Goal: Transaction & Acquisition: Book appointment/travel/reservation

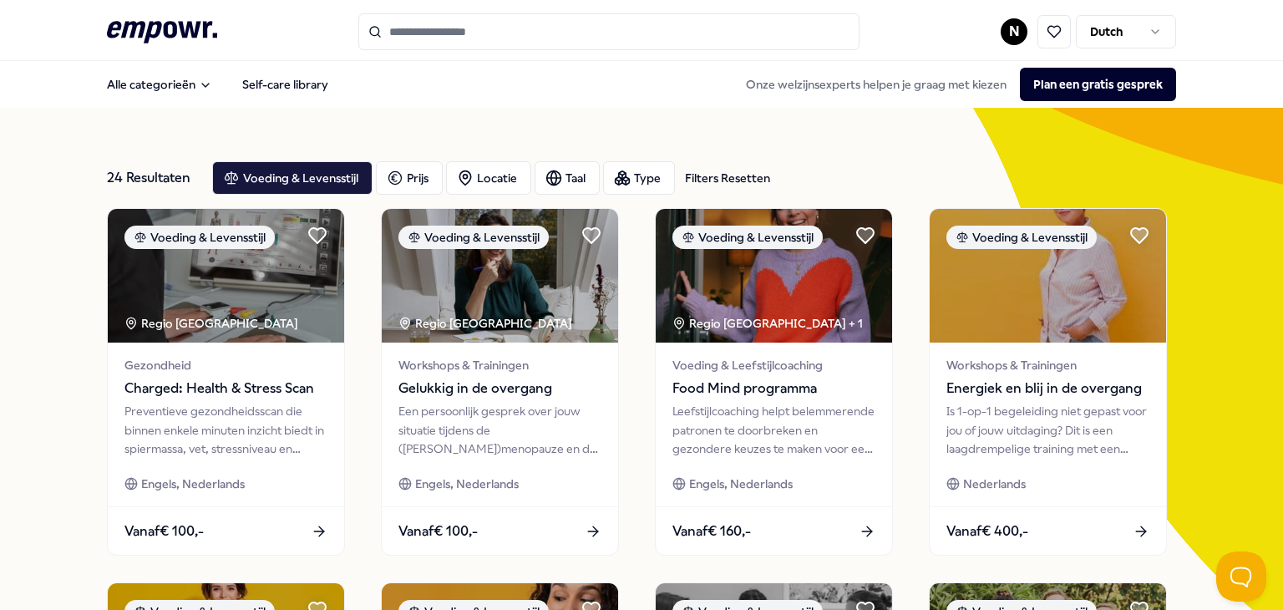
click at [168, 47] on icon ".empowr-logo_svg__cls-1{fill:#03032f}" at bounding box center [162, 32] width 110 height 31
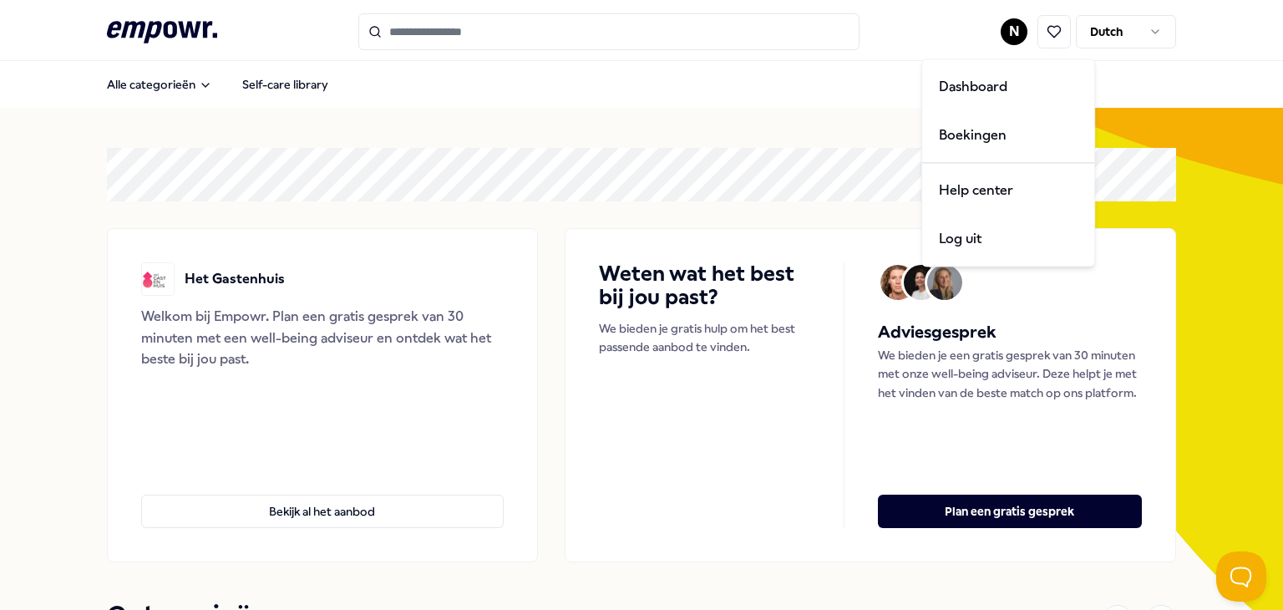
click at [1015, 38] on html ".empowr-logo_svg__cls-1{fill:#03032f} N Dutch Alle categorieën Self-care librar…" at bounding box center [641, 305] width 1283 height 610
click at [1017, 94] on div "Dashboard" at bounding box center [1008, 87] width 165 height 48
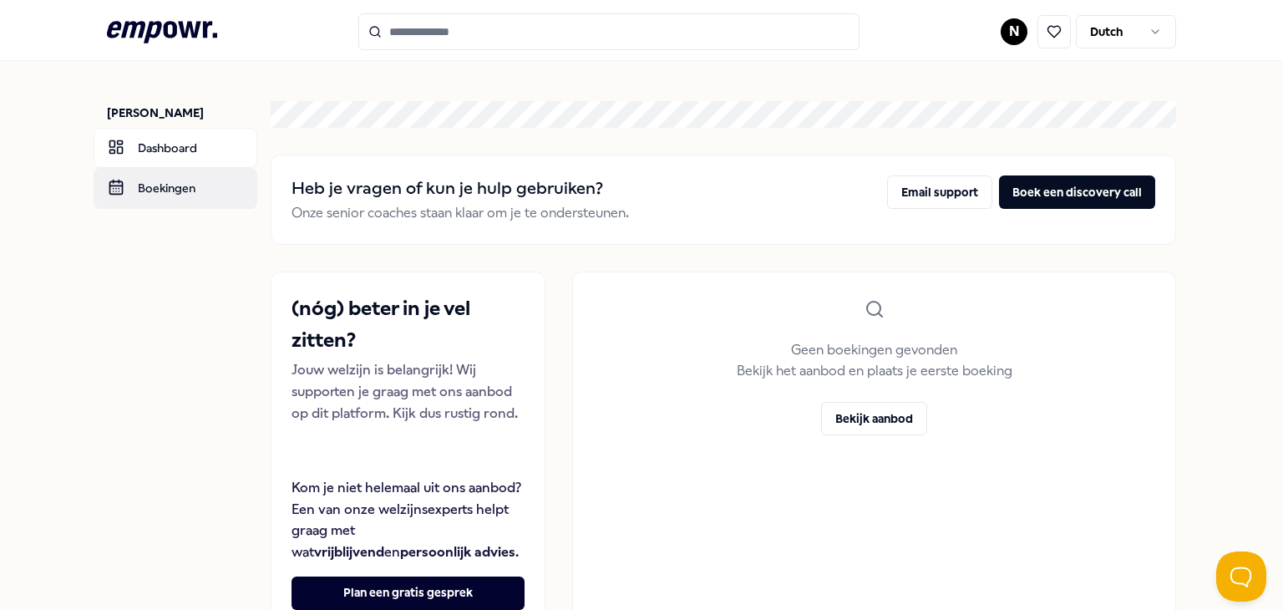
click at [195, 184] on link "Boekingen" at bounding box center [176, 188] width 164 height 40
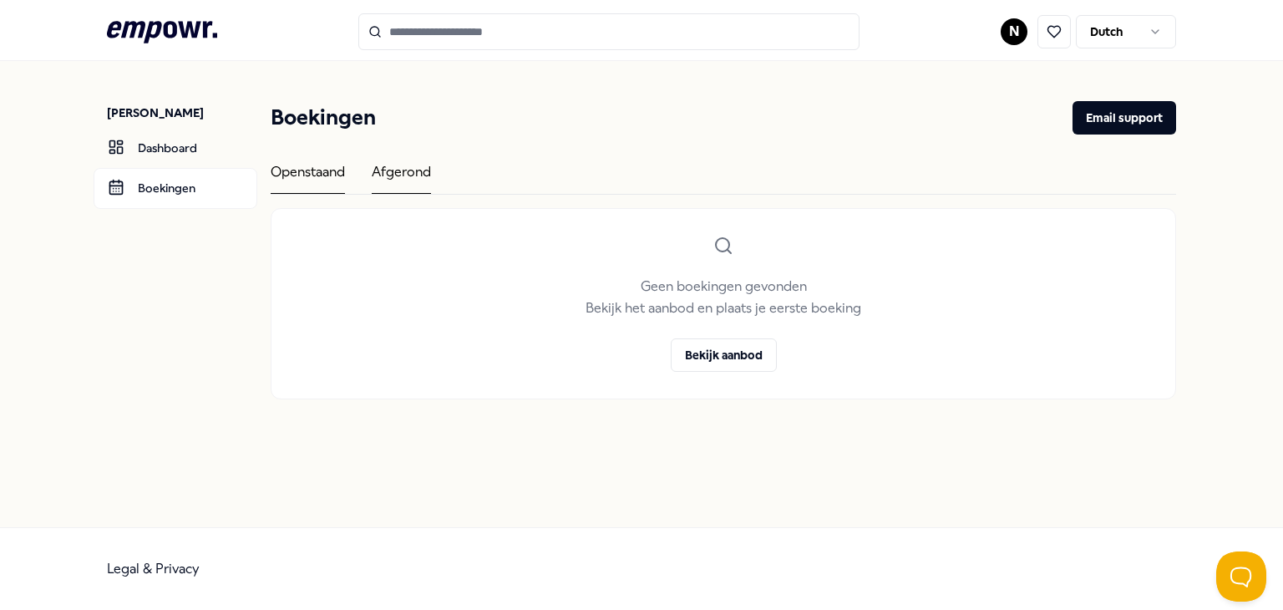
click at [391, 164] on div "Afgerond" at bounding box center [401, 177] width 59 height 33
click at [189, 164] on link "Dashboard" at bounding box center [176, 148] width 164 height 40
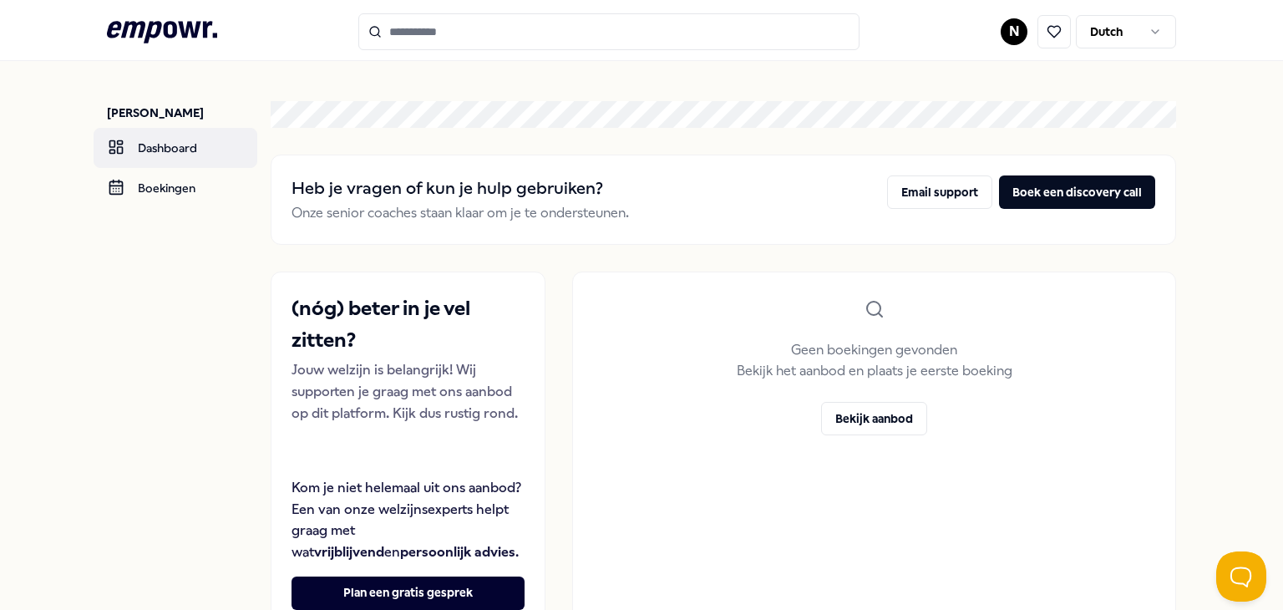
click at [1011, 23] on html ".empowr-logo_svg__cls-1{fill:#03032f} N Dutch Nicky van Kampen Dashboard Boekin…" at bounding box center [641, 305] width 1283 height 610
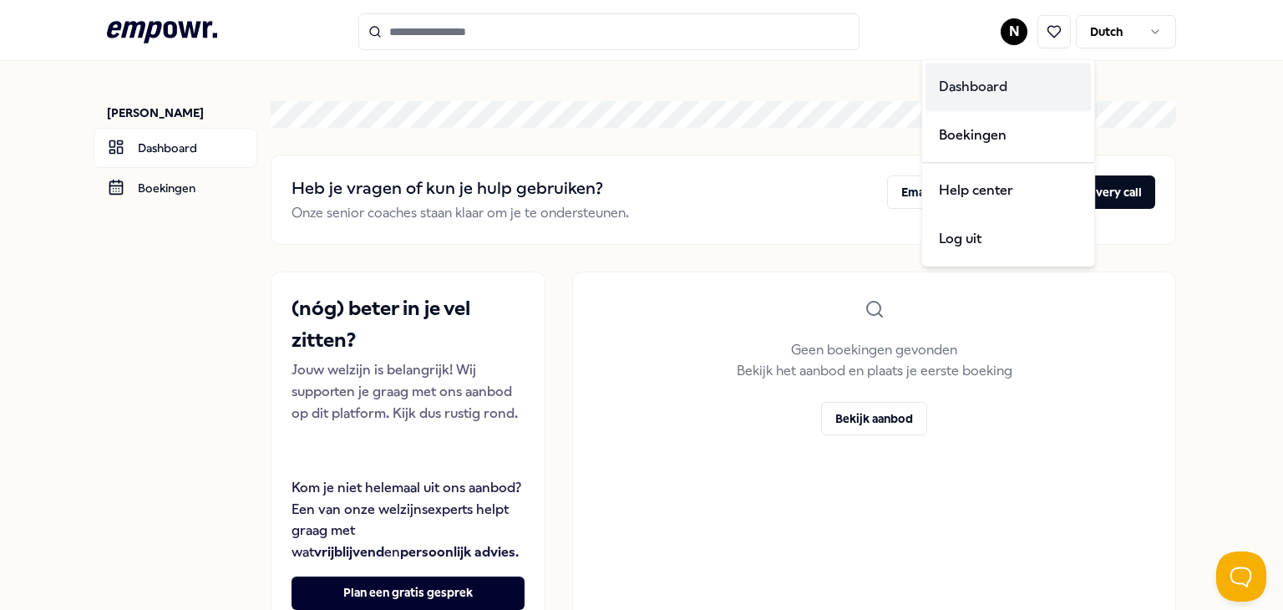
click at [997, 82] on div "Dashboard" at bounding box center [1008, 87] width 165 height 48
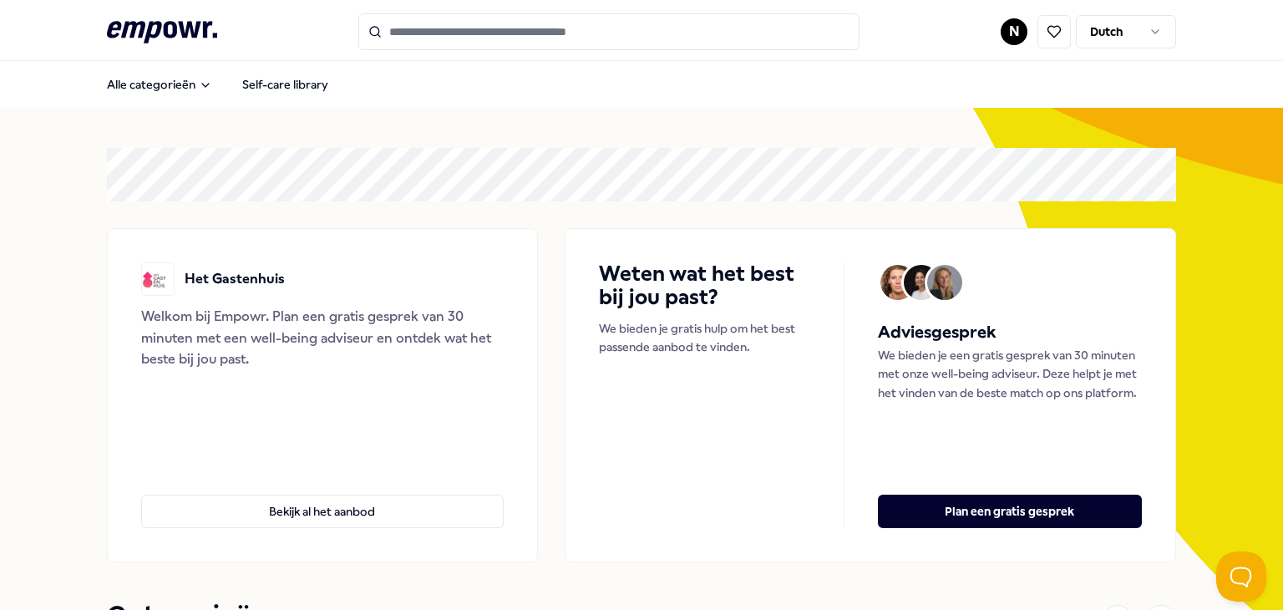
click at [672, 37] on input "Search for products, categories or subcategories" at bounding box center [608, 31] width 501 height 37
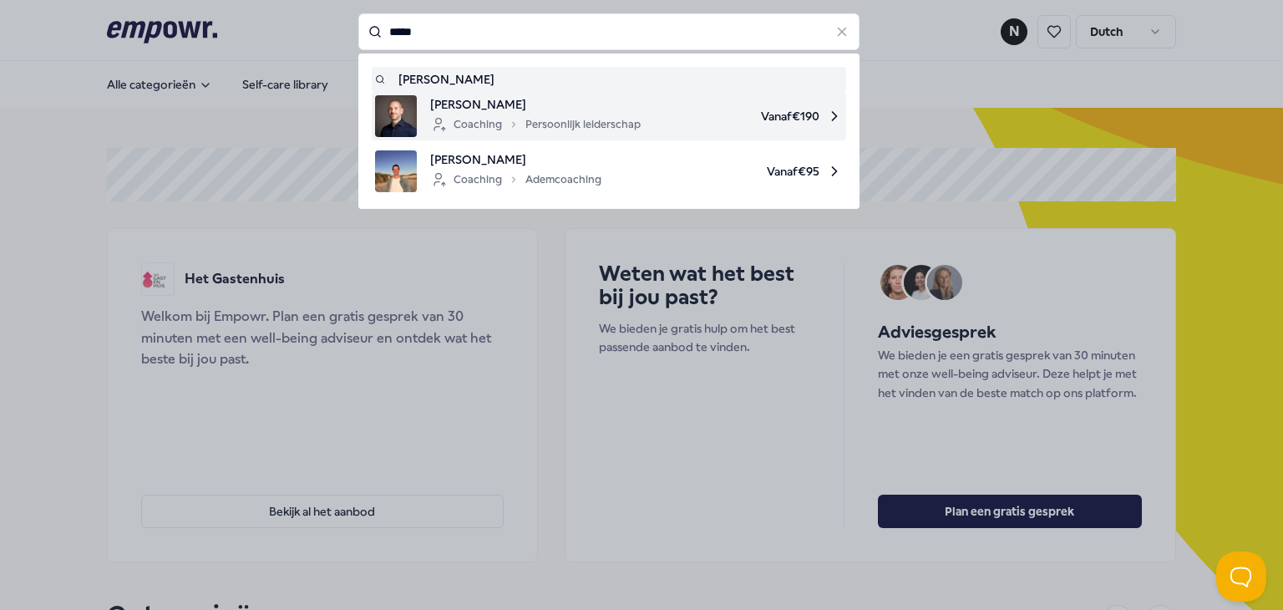
click at [591, 131] on div "Coaching Persoonlijk leiderschap" at bounding box center [535, 124] width 210 height 20
type input "*****"
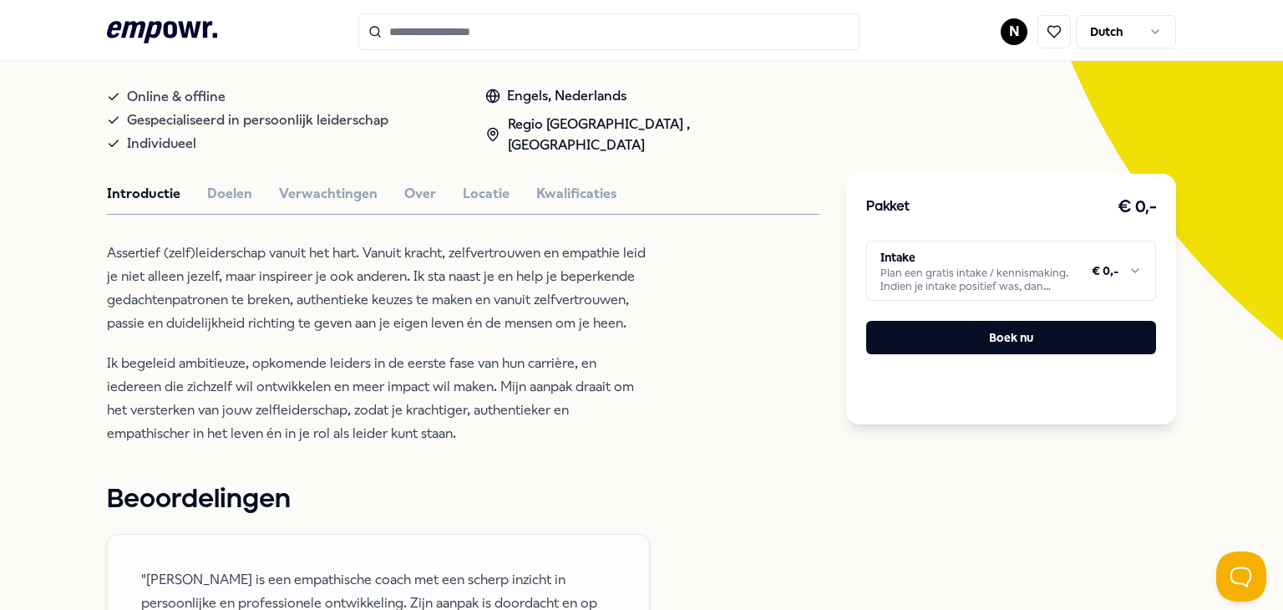
scroll to position [300, 0]
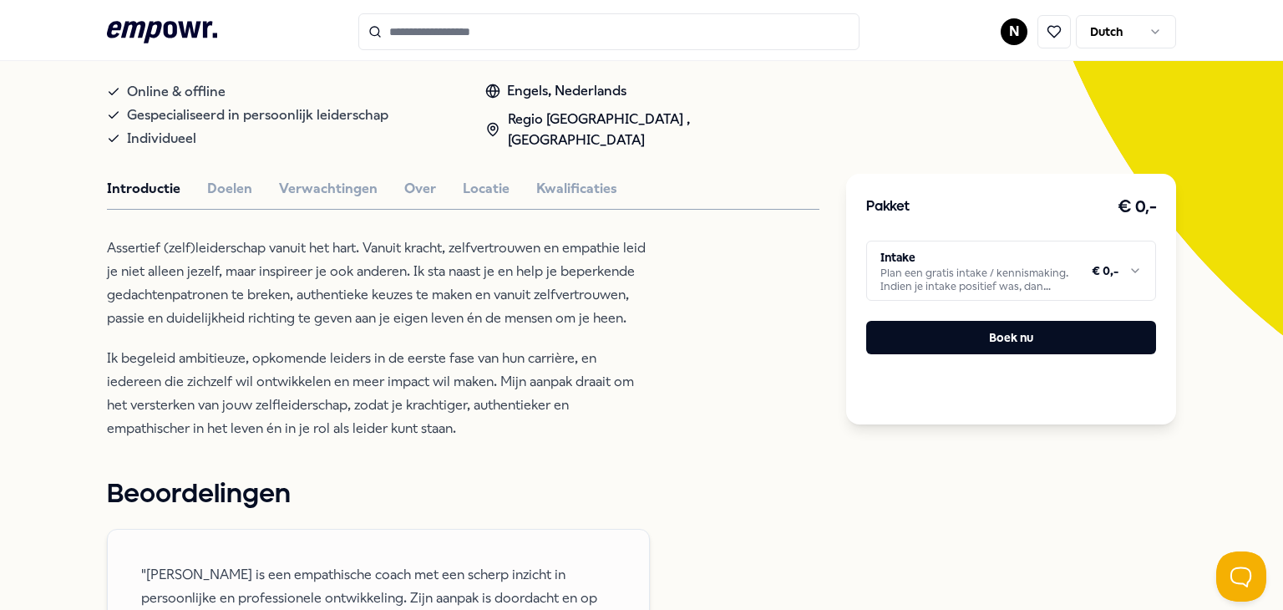
click at [1113, 281] on html ".empowr-logo_svg__cls-1{fill:#03032f} N Dutch Alle categorieën Self-care librar…" at bounding box center [641, 305] width 1283 height 610
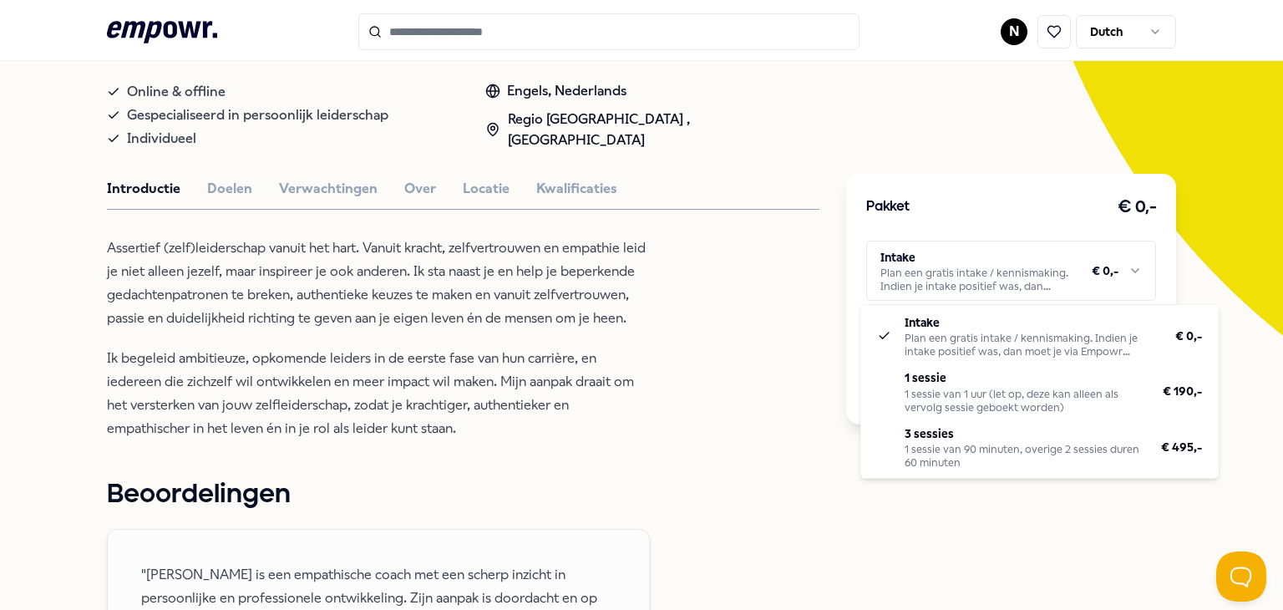
click at [543, 420] on html ".empowr-logo_svg__cls-1{fill:#03032f} N Dutch Alle categorieën Self-care librar…" at bounding box center [641, 305] width 1283 height 610
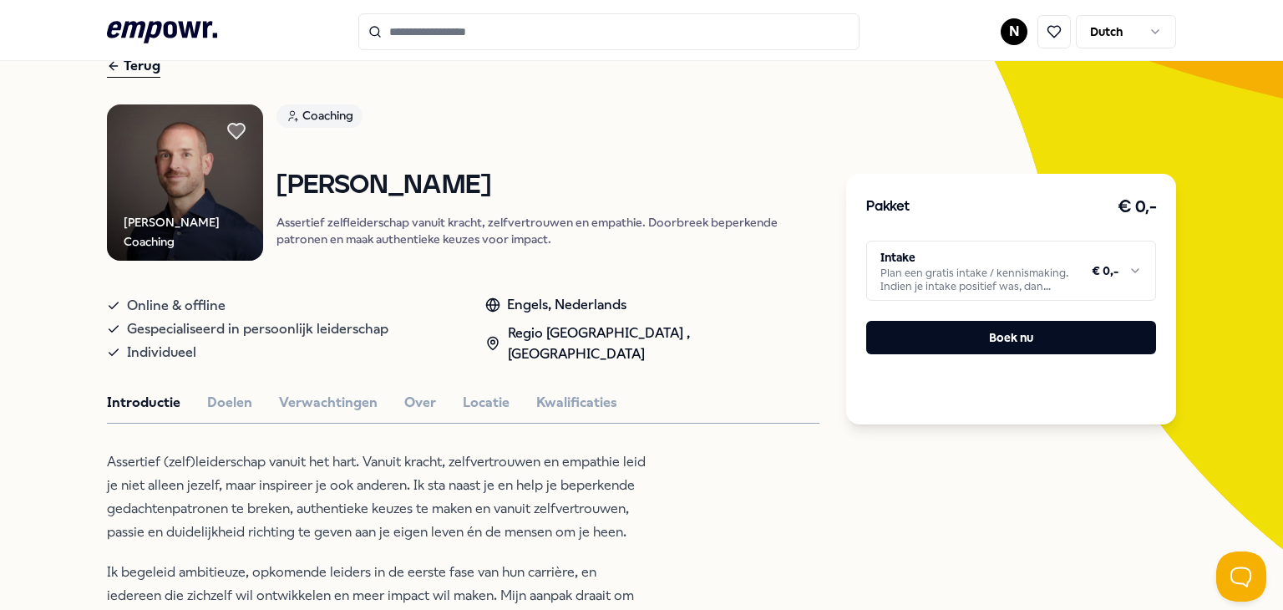
scroll to position [87, 0]
click at [223, 406] on button "Doelen" at bounding box center [229, 402] width 45 height 22
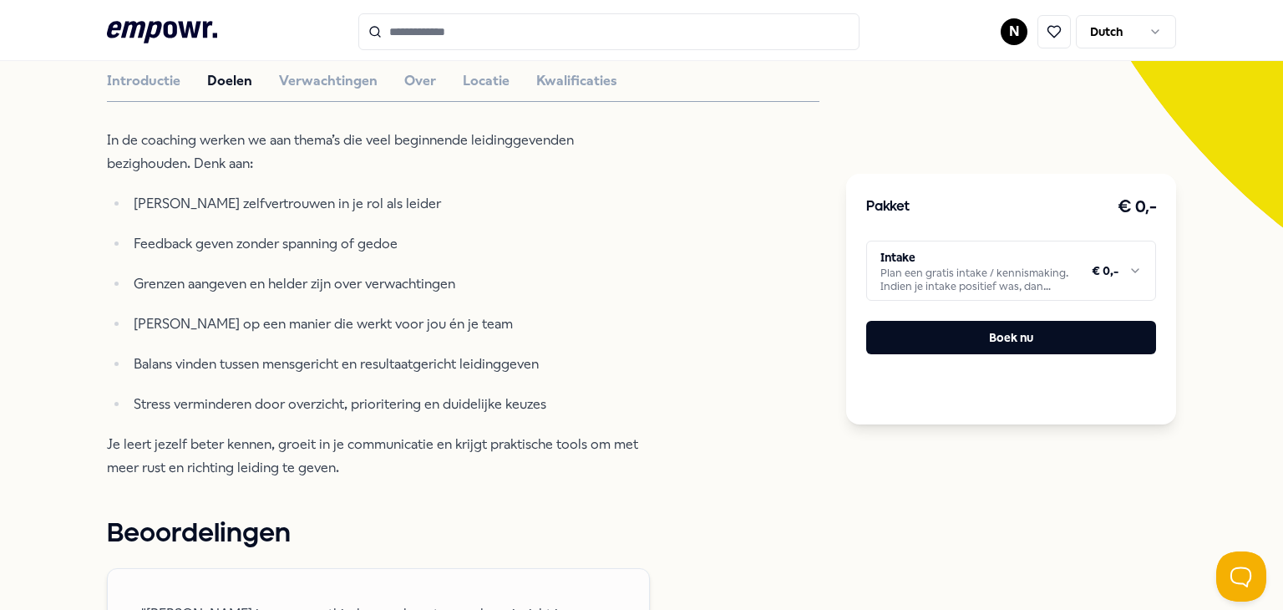
scroll to position [407, 0]
click at [684, 33] on input "Search for products, categories or subcategories" at bounding box center [608, 31] width 501 height 37
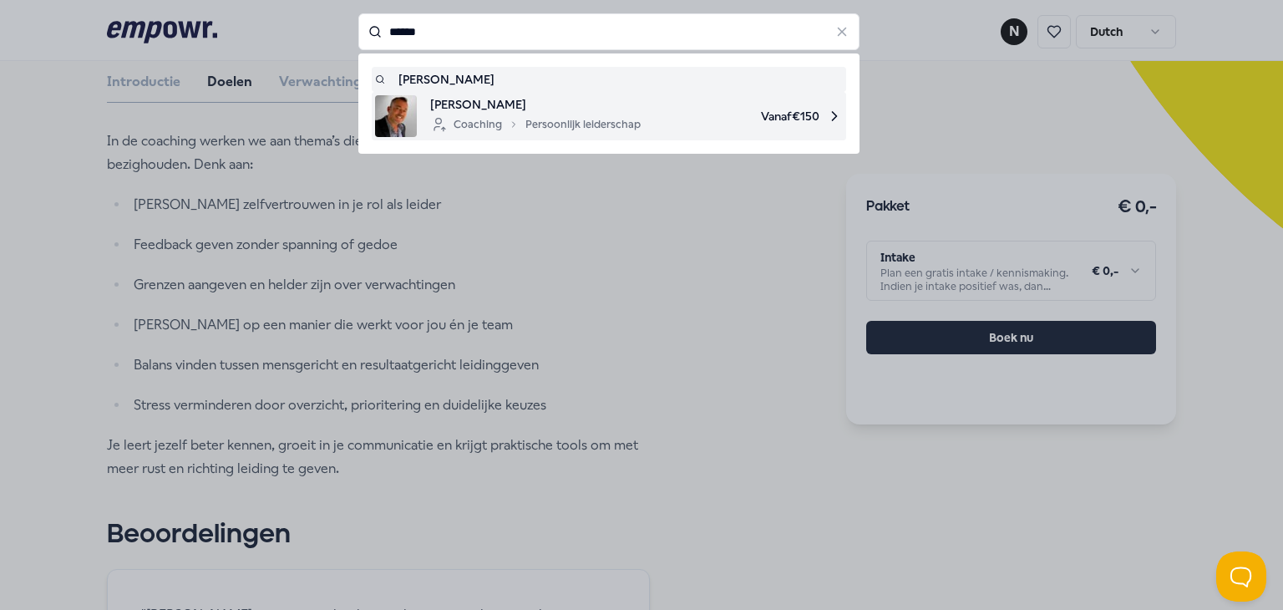
click at [442, 124] on div "Coaching Persoonlijk leiderschap" at bounding box center [535, 124] width 210 height 20
type input "******"
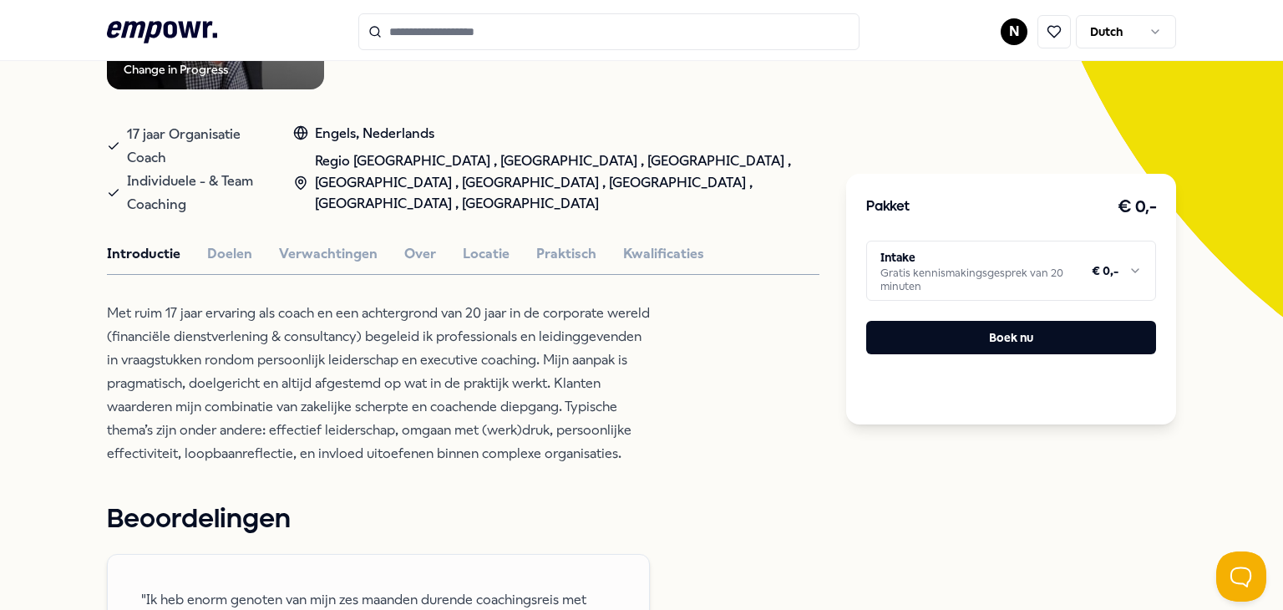
scroll to position [358, 0]
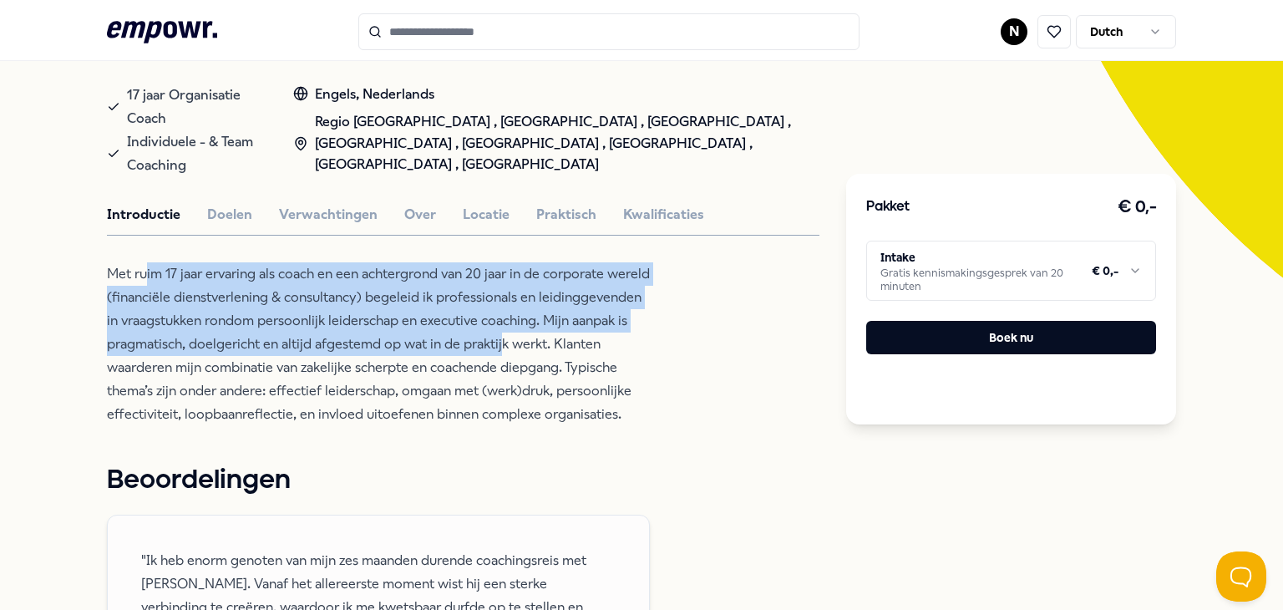
drag, startPoint x: 208, startPoint y: 248, endPoint x: 586, endPoint y: 323, distance: 385.8
click at [586, 317] on p "Met ruim 17 jaar ervaring als coach en een achtergrond van 20 jaar in de corpor…" at bounding box center [378, 344] width 543 height 164
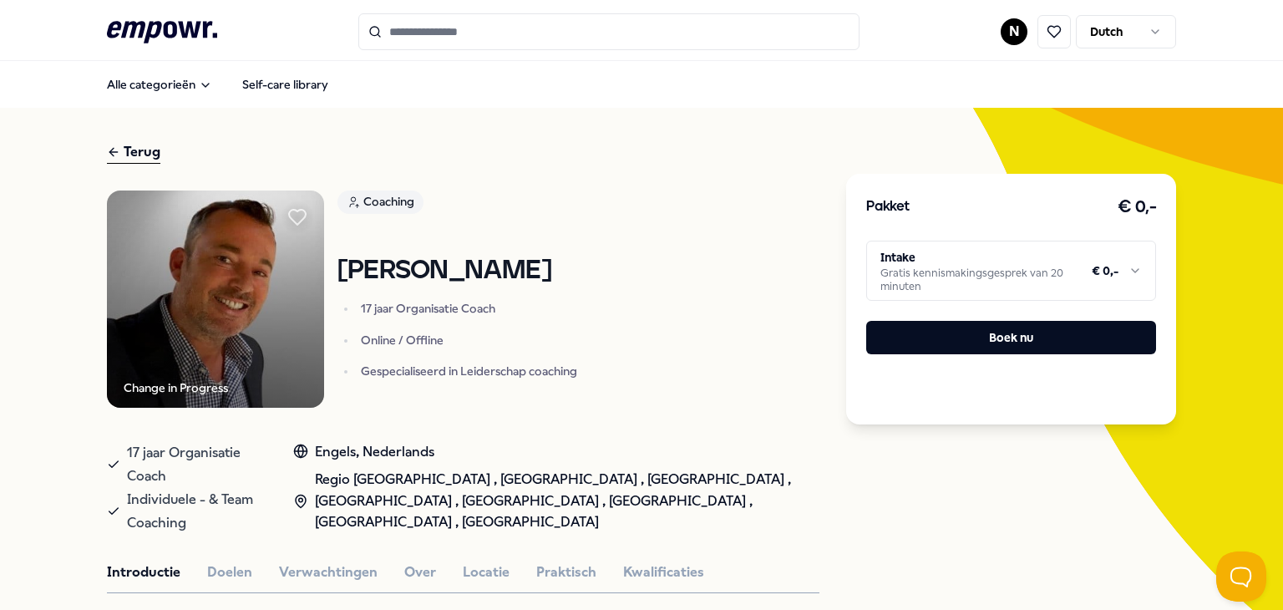
click at [531, 34] on input "Search for products, categories or subcategories" at bounding box center [608, 31] width 501 height 37
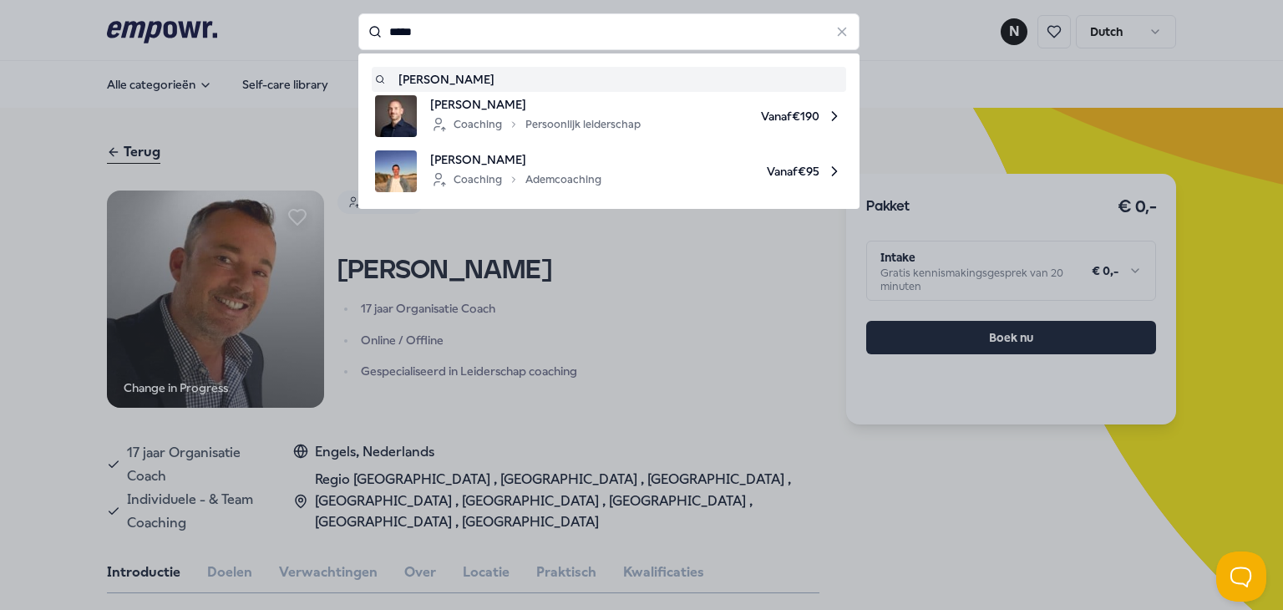
drag, startPoint x: 433, startPoint y: 33, endPoint x: 158, endPoint y: 30, distance: 274.8
click at [358, 30] on div "***** david David Buirs Coaching Persoonlijk leiderschap Vanaf € 190 David van …" at bounding box center [608, 31] width 501 height 37
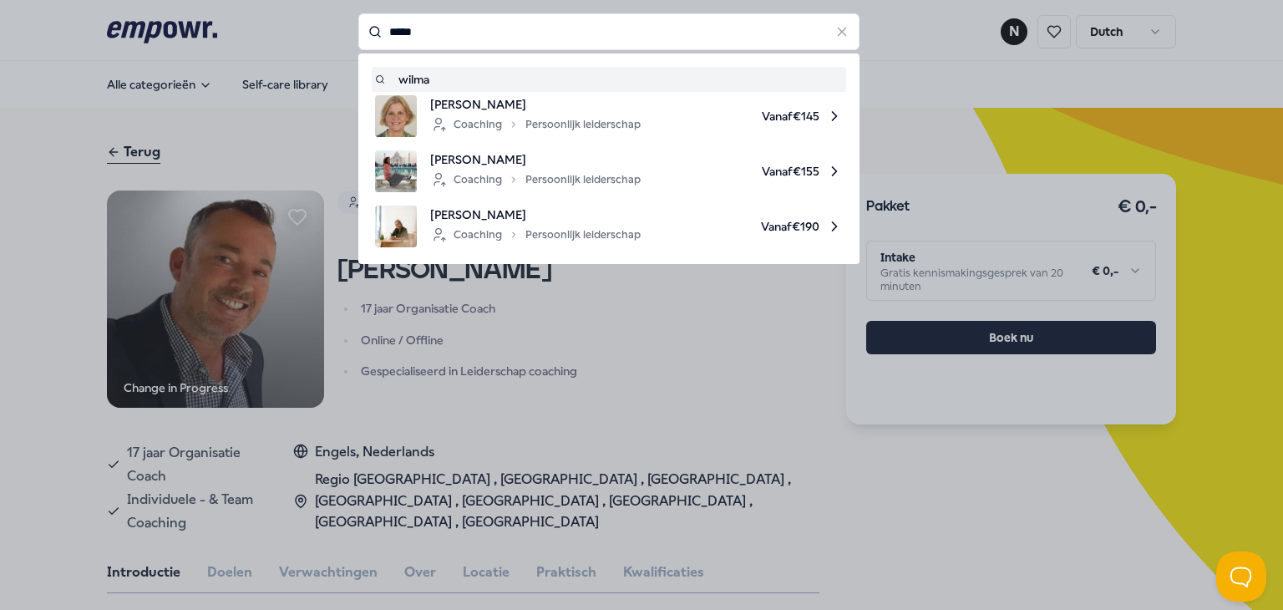
type input "*****"
